Goal: Task Accomplishment & Management: Complete application form

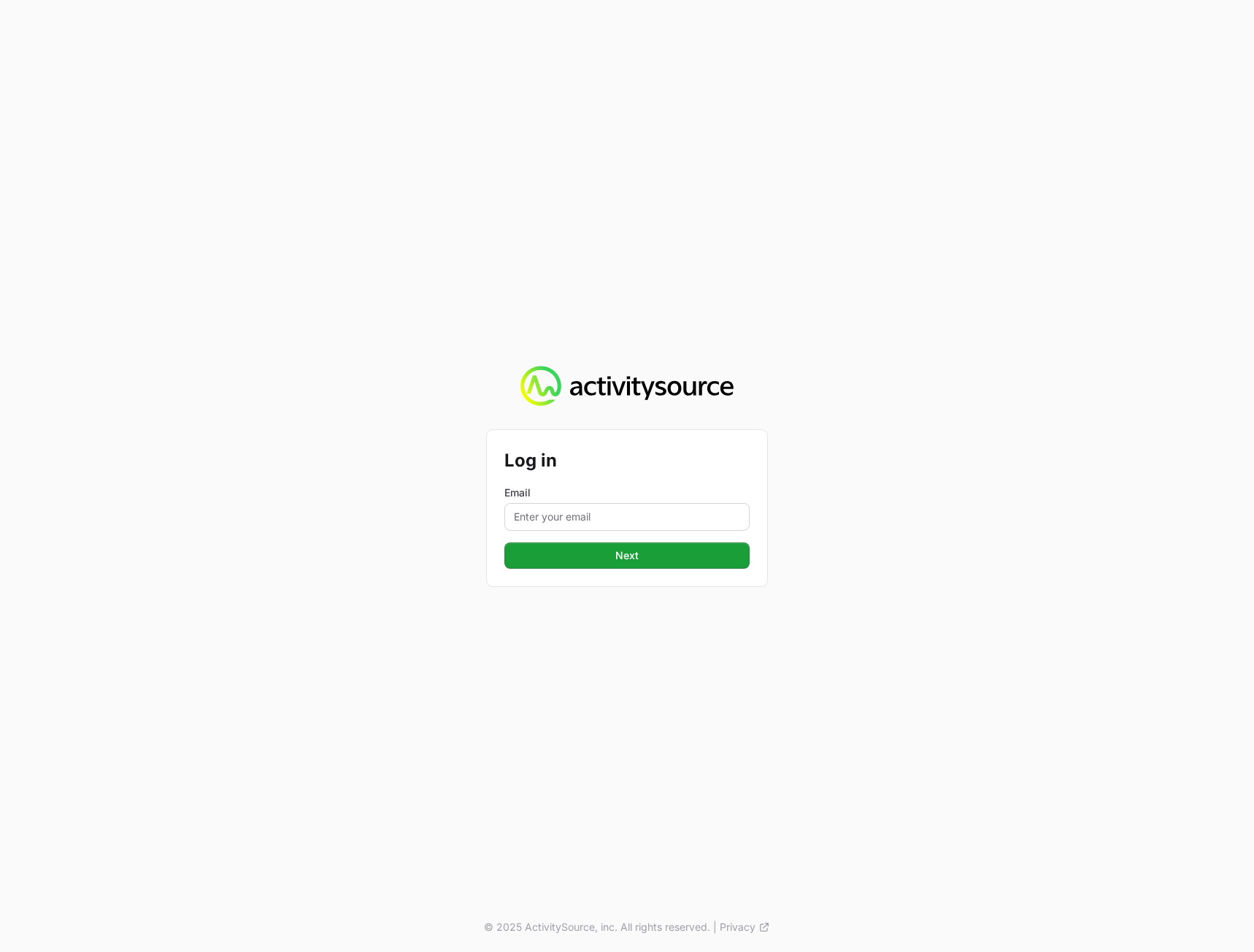
type input "[PERSON_NAME][EMAIL_ADDRESS][DOMAIN_NAME]"
click at [584, 557] on span "Next" at bounding box center [627, 556] width 228 height 18
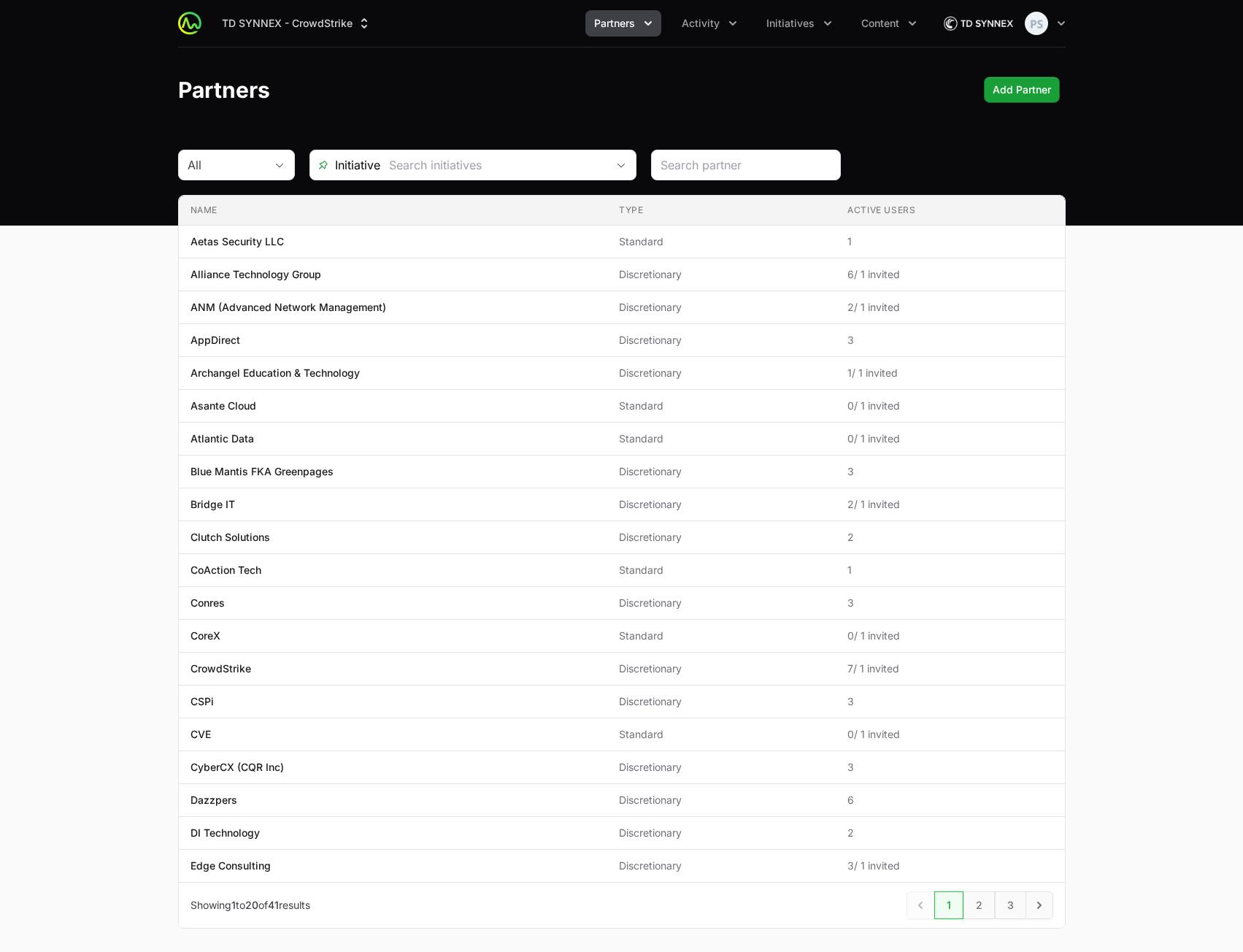
click at [107, 406] on main "All Initiative Name Type Active Users Name Aetas Security LLC Type Standard Act…" at bounding box center [621, 557] width 1243 height 814
click at [1137, 346] on main "All Initiative Name Type Active Users Name Aetas Security LLC Type Standard Act…" at bounding box center [621, 557] width 1243 height 814
click at [321, 19] on button "TD SYNNEX - CrowdStrike" at bounding box center [297, 23] width 167 height 26
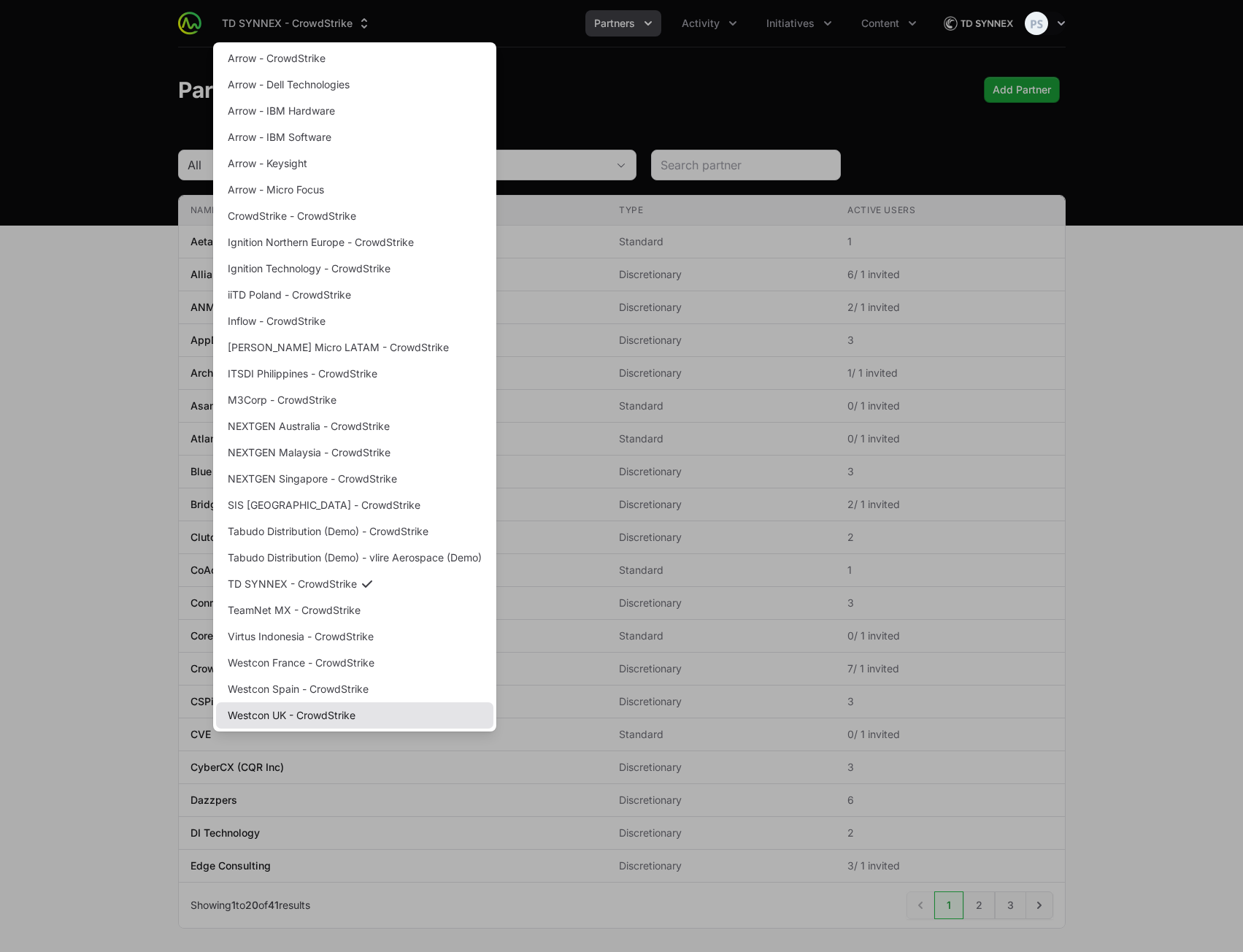
click at [325, 720] on link "Westcon UK - CrowdStrike" at bounding box center [355, 715] width 277 height 26
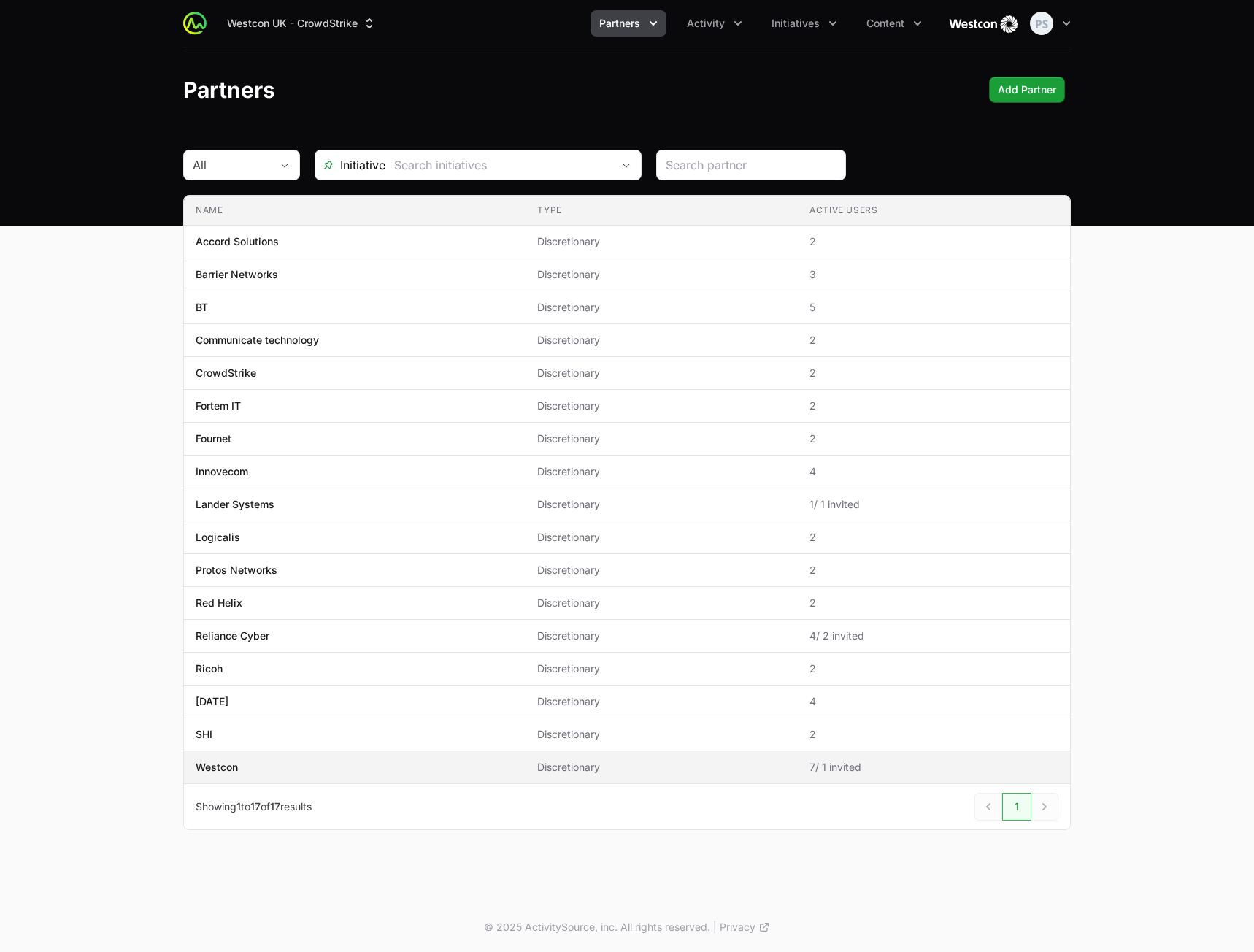
click at [344, 757] on td "Name Westcon" at bounding box center [355, 767] width 341 height 33
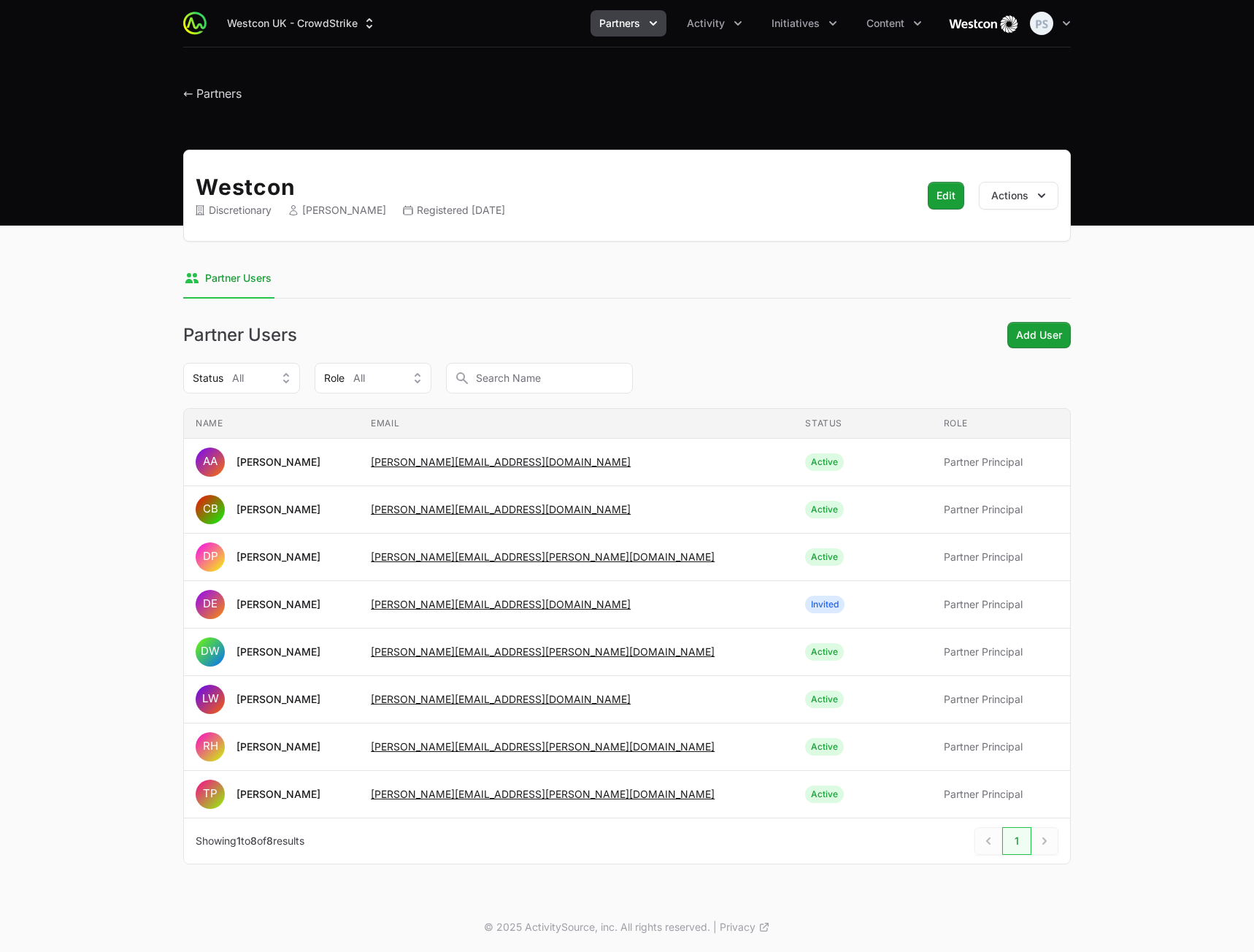
click at [1175, 317] on main "Westcon Discretionary [PERSON_NAME] Registered [DATE] Edit Edit Actions Select …" at bounding box center [627, 525] width 1254 height 749
click at [1048, 332] on span "Add User" at bounding box center [1039, 335] width 46 height 18
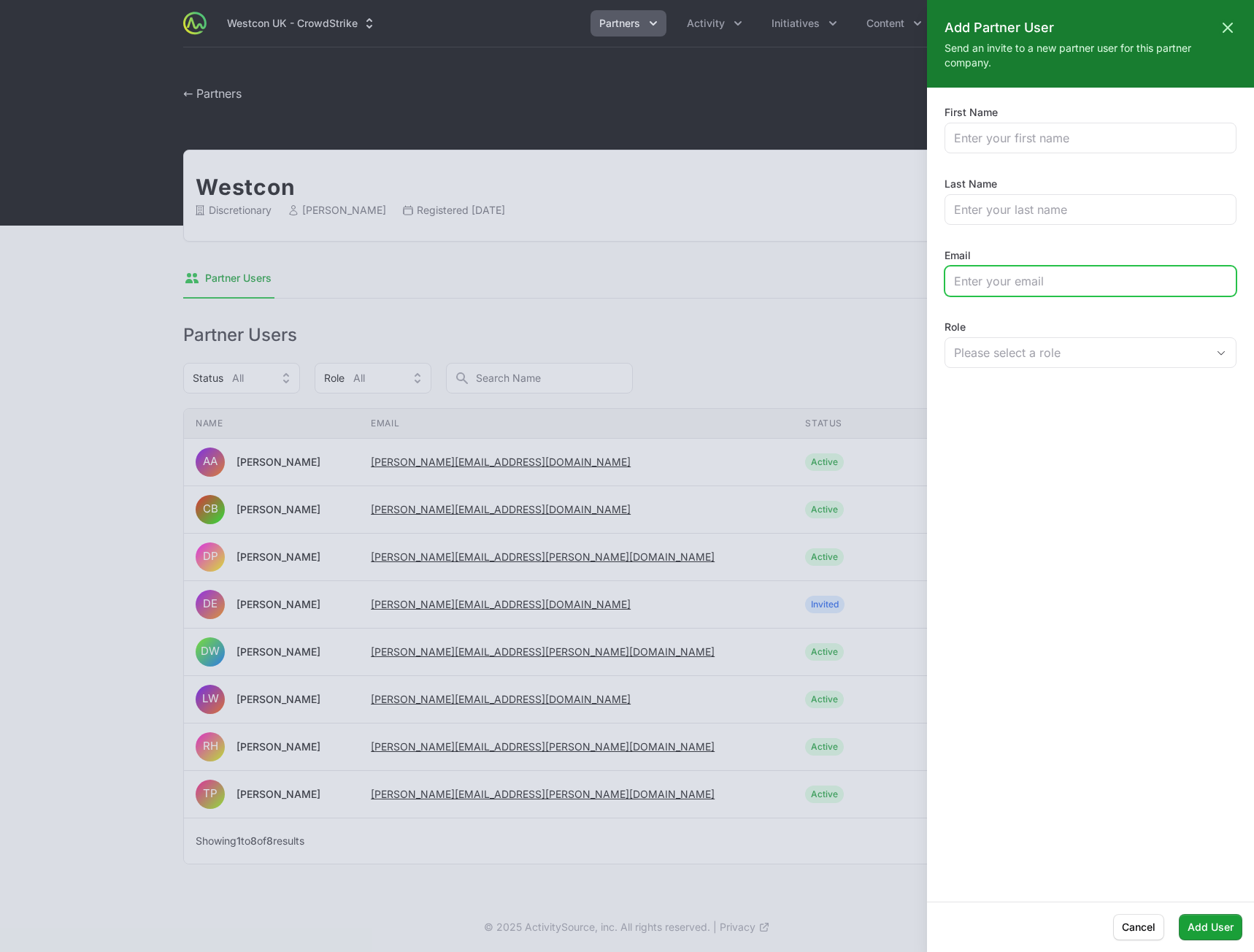
click at [1056, 282] on input "Email" at bounding box center [1090, 281] width 273 height 18
paste input "[PERSON_NAME][EMAIL_ADDRESS][DOMAIN_NAME]"
type input "[PERSON_NAME][EMAIL_ADDRESS][DOMAIN_NAME]"
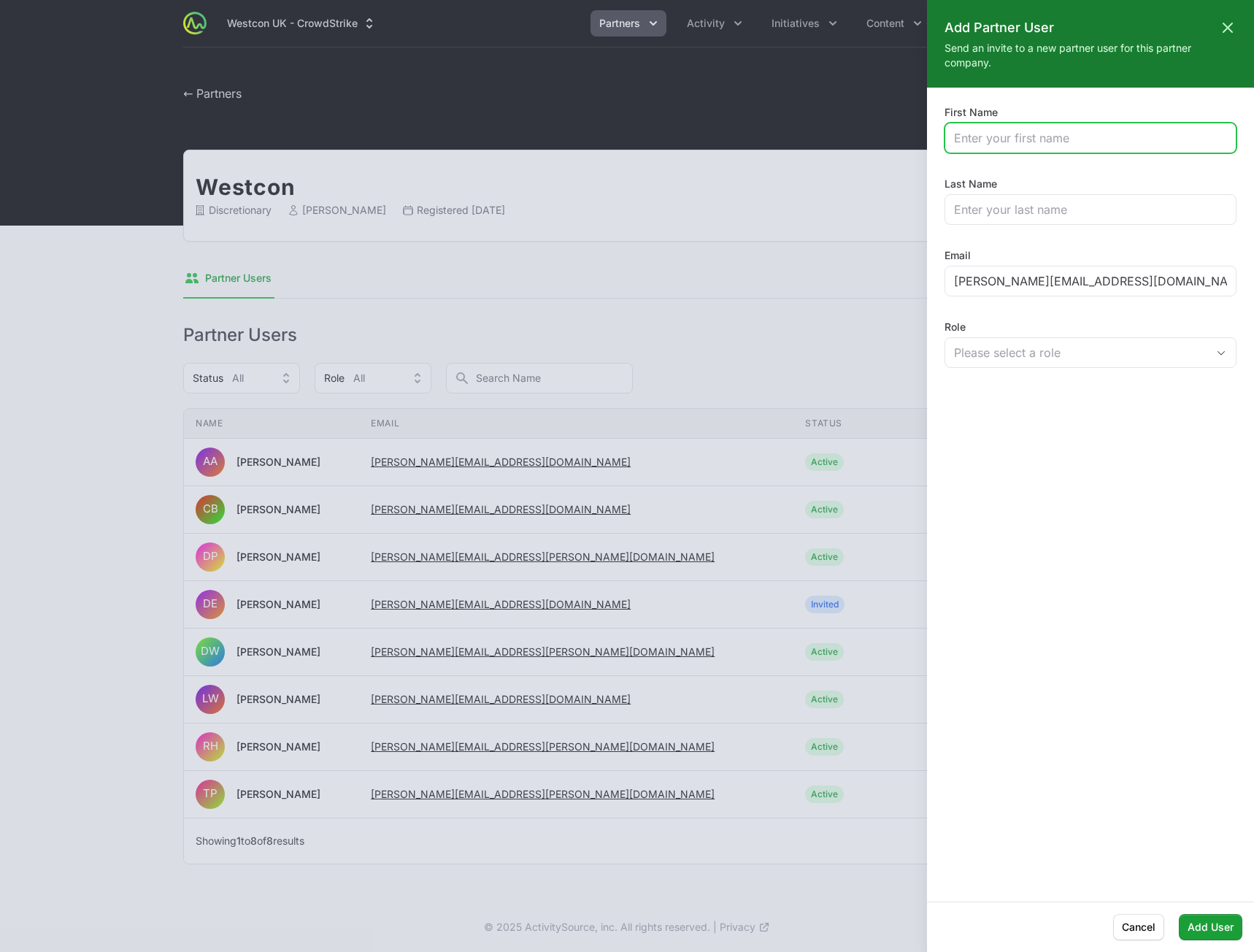
click at [997, 131] on input "First Name" at bounding box center [1090, 138] width 273 height 18
paste input "[PERSON_NAME][EMAIL_ADDRESS][DOMAIN_NAME]"
drag, startPoint x: 995, startPoint y: 140, endPoint x: 1221, endPoint y: 123, distance: 226.6
click at [1221, 123] on div "[PERSON_NAME][EMAIL_ADDRESS][DOMAIN_NAME]" at bounding box center [1091, 138] width 292 height 30
type input "[PERSON_NAME]"
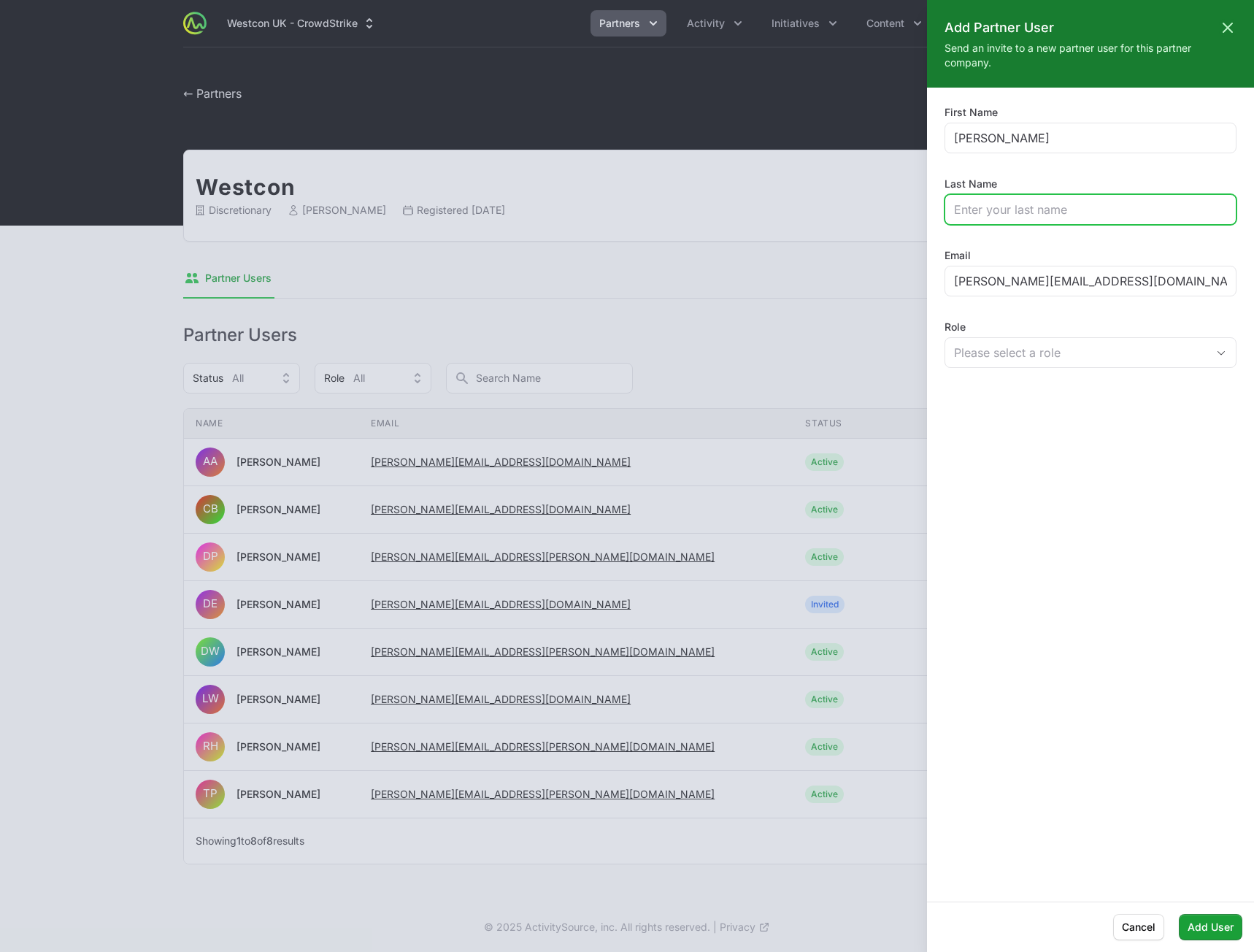
click at [1003, 210] on input "Last Name" at bounding box center [1090, 210] width 273 height 18
paste input "[PERSON_NAME][EMAIL_ADDRESS][DOMAIN_NAME]"
drag, startPoint x: 997, startPoint y: 211, endPoint x: 818, endPoint y: 211, distance: 179.0
click at [816, 211] on div "Add Partner User Close panel Send an invite to a new partner user for this part…" at bounding box center [627, 476] width 1254 height 952
drag, startPoint x: 1041, startPoint y: 210, endPoint x: 1026, endPoint y: 207, distance: 15.3
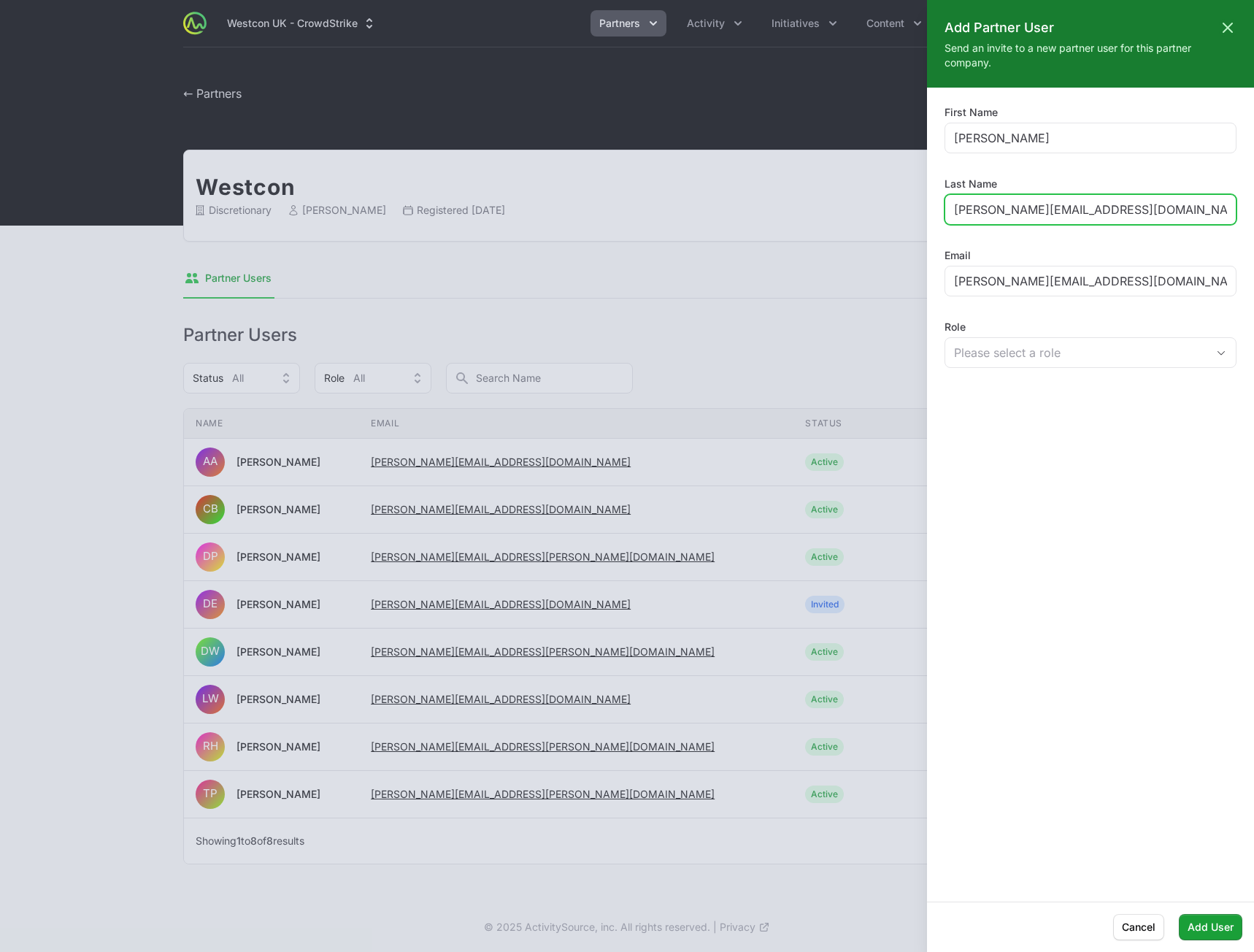
click at [1008, 210] on input "[PERSON_NAME][EMAIL_ADDRESS][DOMAIN_NAME]" at bounding box center [1090, 210] width 273 height 18
type input "[PERSON_NAME]"
drag, startPoint x: 1044, startPoint y: 451, endPoint x: 1036, endPoint y: 365, distance: 86.4
click at [1044, 447] on div "First Name [PERSON_NAME] Last Name [PERSON_NAME] Email [EMAIL_ADDRESS][PERSON_N…" at bounding box center [1091, 494] width 327 height 779
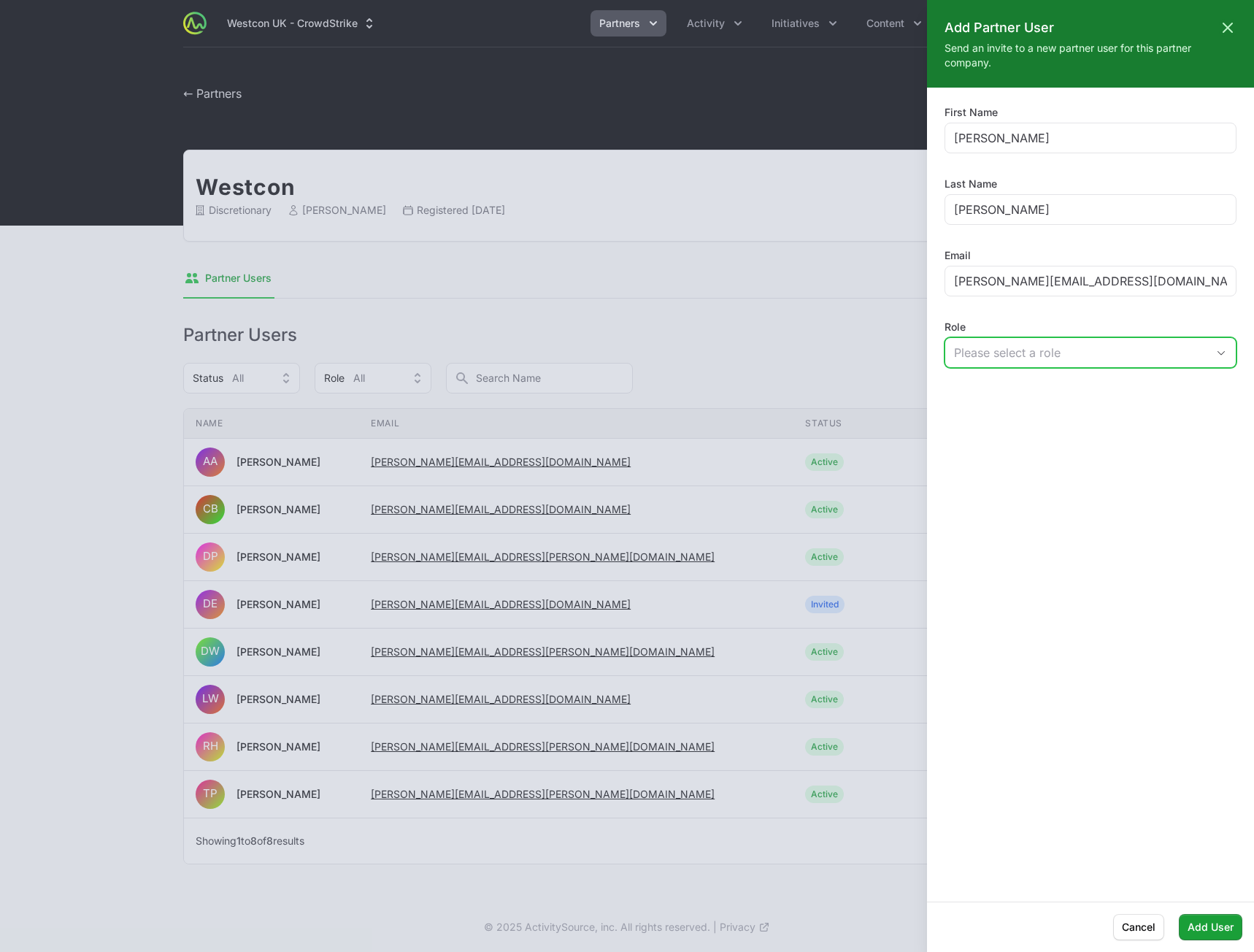
click at [1035, 359] on div "Please select a role" at bounding box center [1079, 352] width 253 height 18
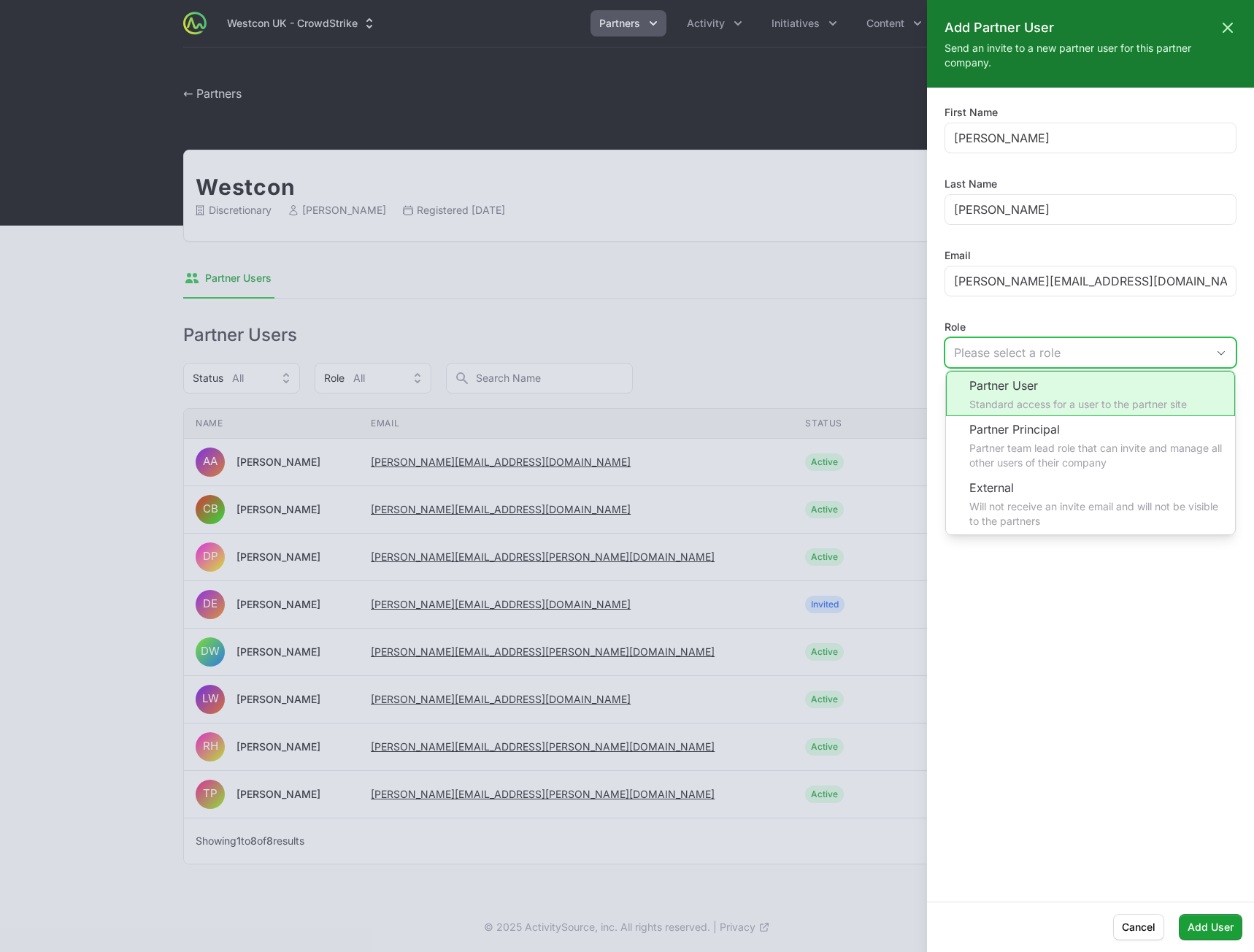
click at [1039, 396] on li "Partner User Standard access for a user to the partner site" at bounding box center [1090, 393] width 289 height 45
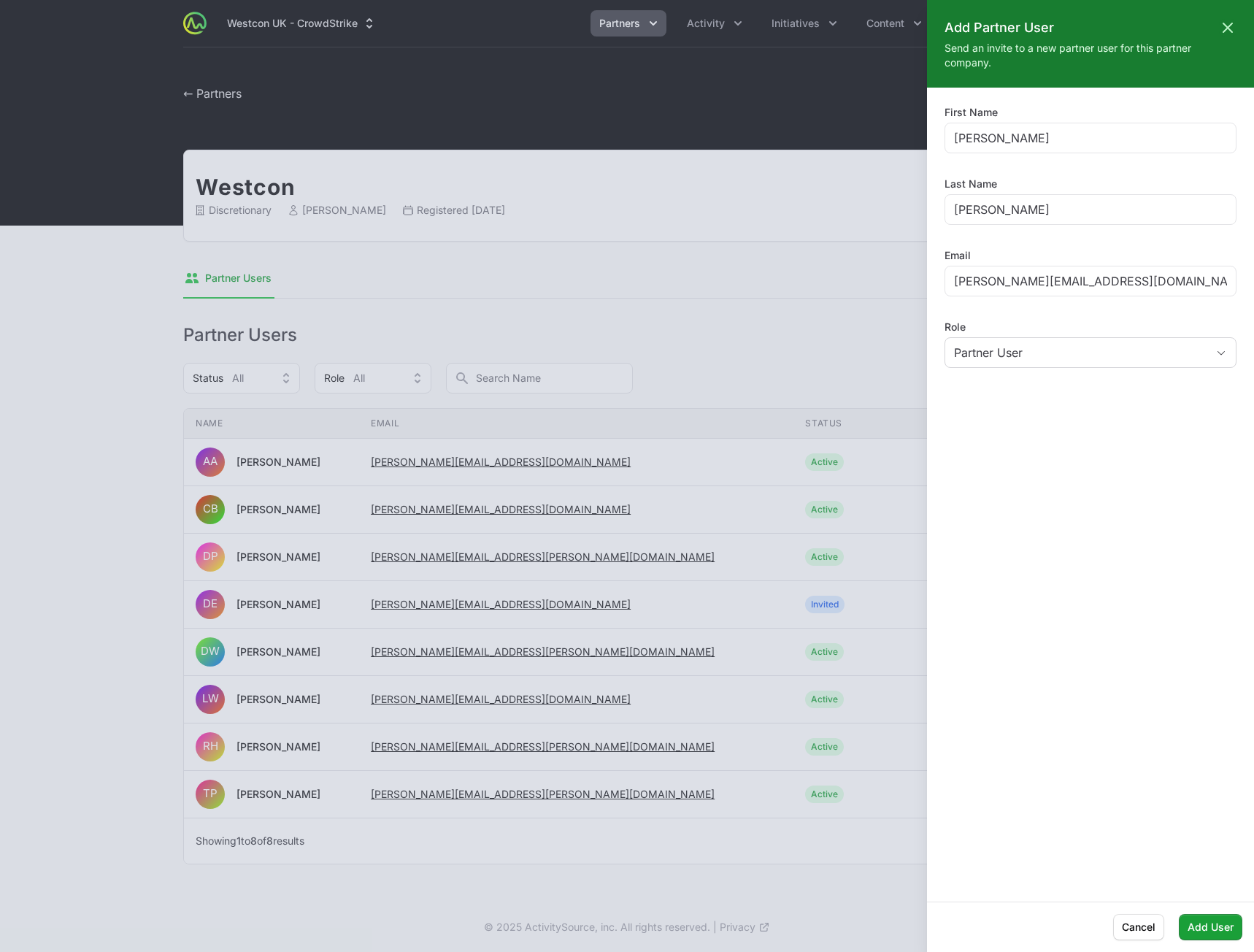
click at [1058, 557] on div "First Name [PERSON_NAME] Last Name [PERSON_NAME] Email [EMAIL_ADDRESS][PERSON_N…" at bounding box center [1091, 494] width 327 height 779
click at [1212, 928] on span "Add User" at bounding box center [1210, 927] width 46 height 18
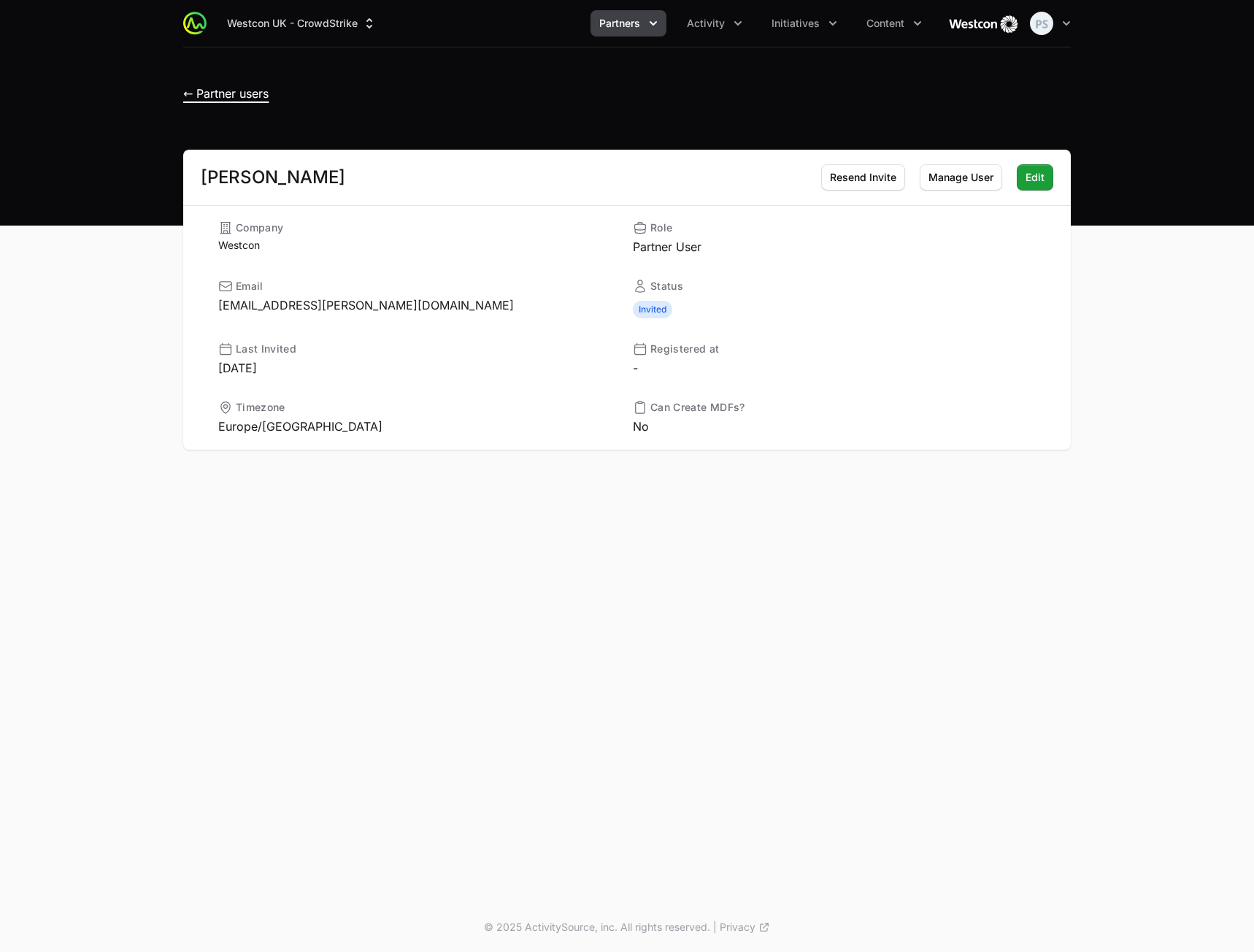
click at [252, 94] on span "← Partner users" at bounding box center [226, 93] width 85 height 14
